Goal: Find specific page/section: Find specific page/section

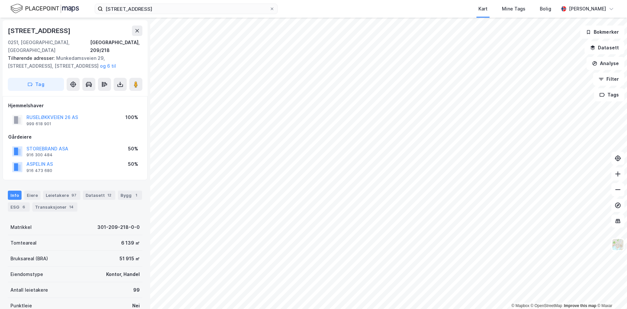
scroll to position [0, 0]
click at [164, 9] on input "[STREET_ADDRESS]" at bounding box center [186, 9] width 167 height 10
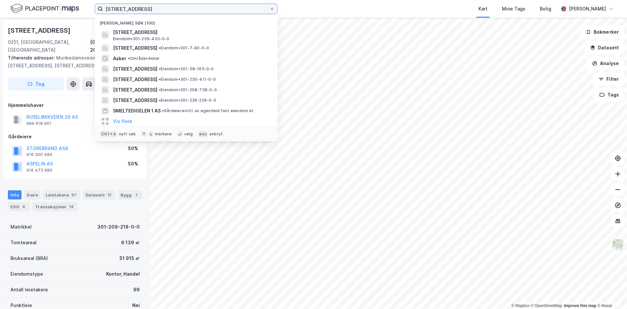
click at [164, 9] on input "[STREET_ADDRESS]" at bounding box center [186, 9] width 167 height 10
paste input "ens gate 26"
type input "[STREET_ADDRESS]"
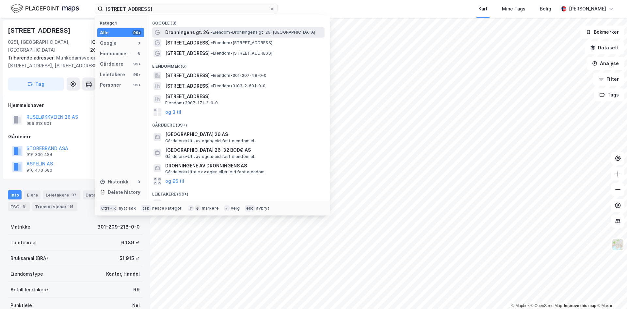
click at [181, 31] on span "Dronningens gt. 26" at bounding box center [187, 32] width 44 height 8
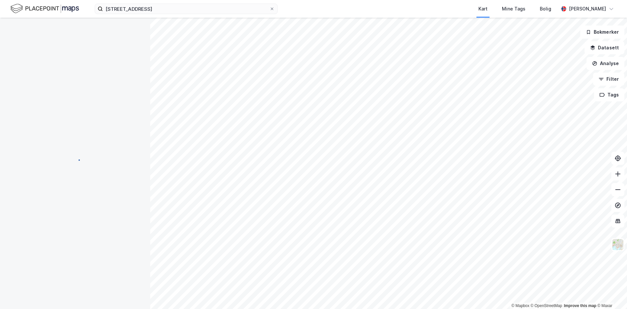
scroll to position [0, 0]
